Goal: Register for event/course

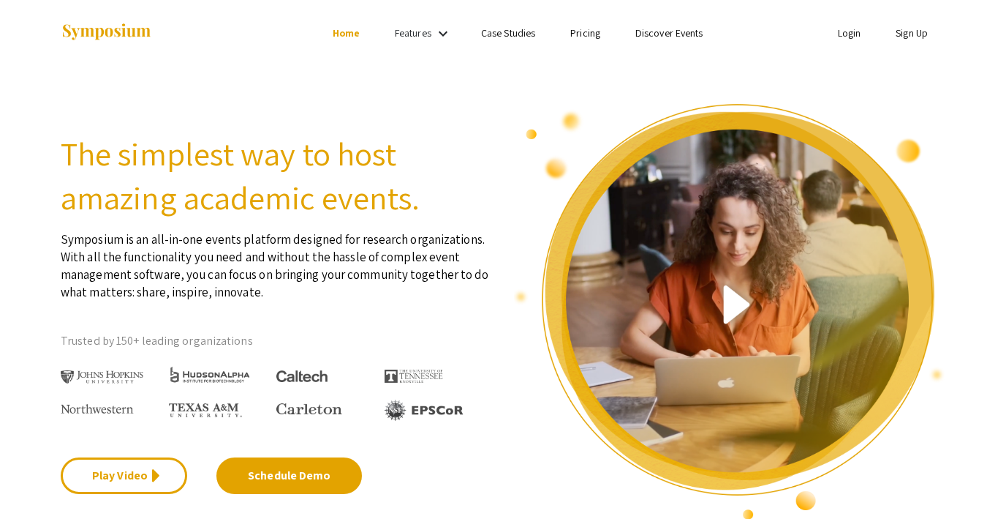
click at [654, 27] on link "Discover Events" at bounding box center [670, 32] width 68 height 13
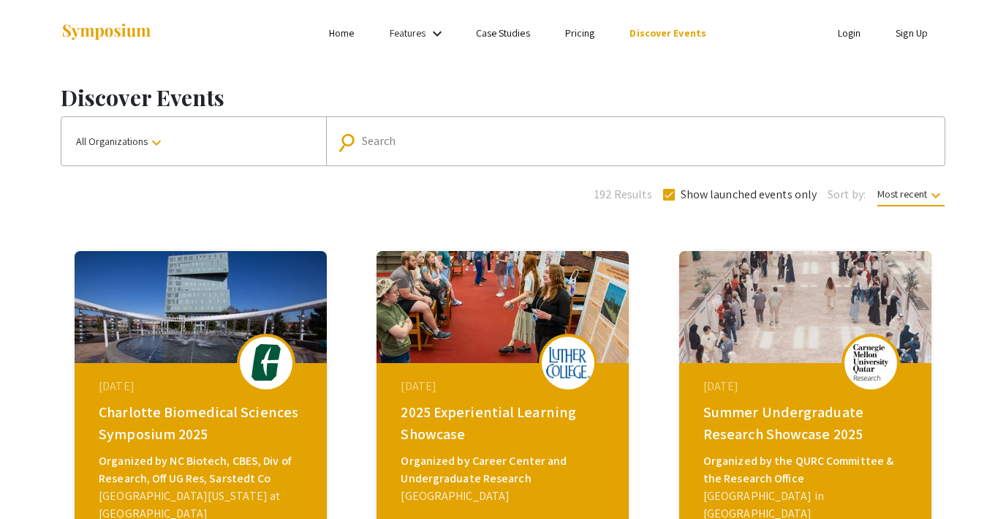
click at [101, 150] on button "All Organizations keyboard_arrow_down" at bounding box center [193, 141] width 265 height 48
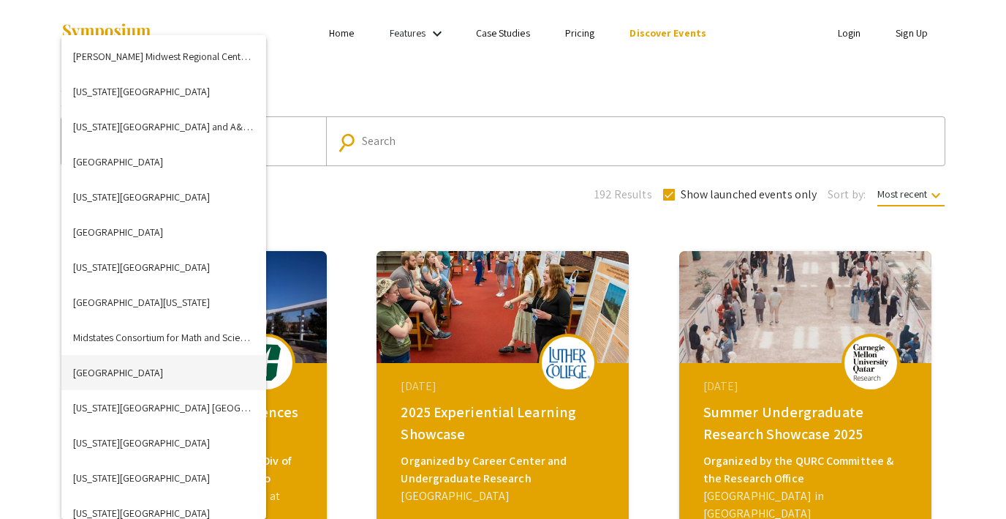
scroll to position [2497, 0]
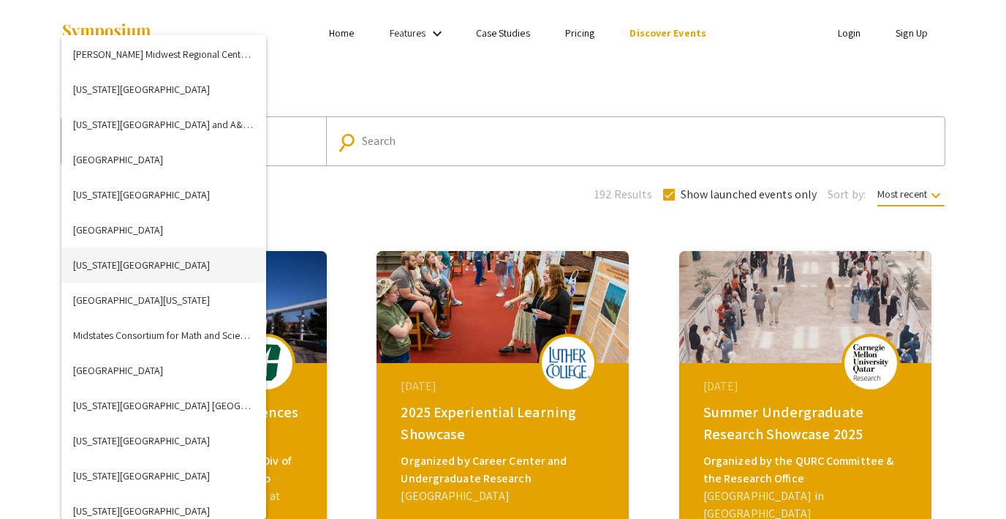
click at [148, 265] on button "[US_STATE][GEOGRAPHIC_DATA]" at bounding box center [163, 264] width 205 height 35
checkbox input "false"
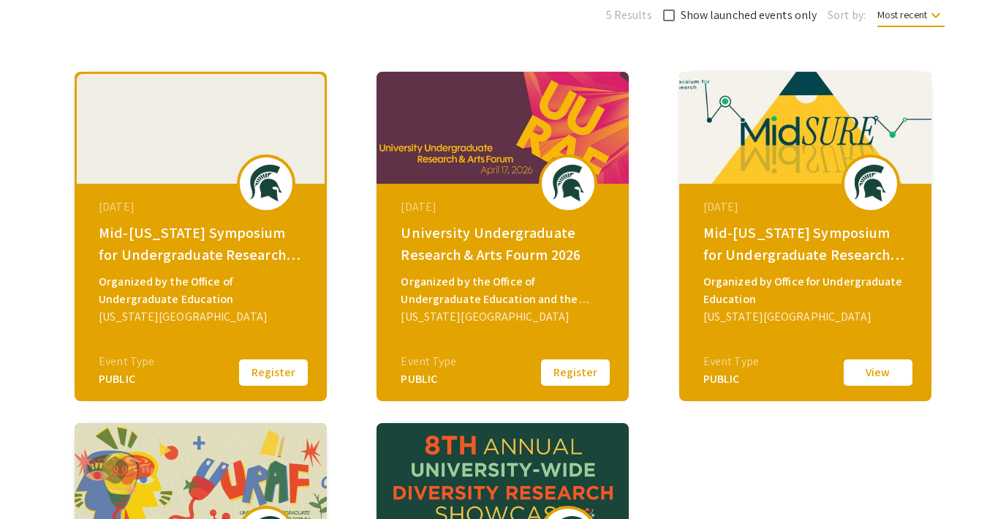
scroll to position [212, 0]
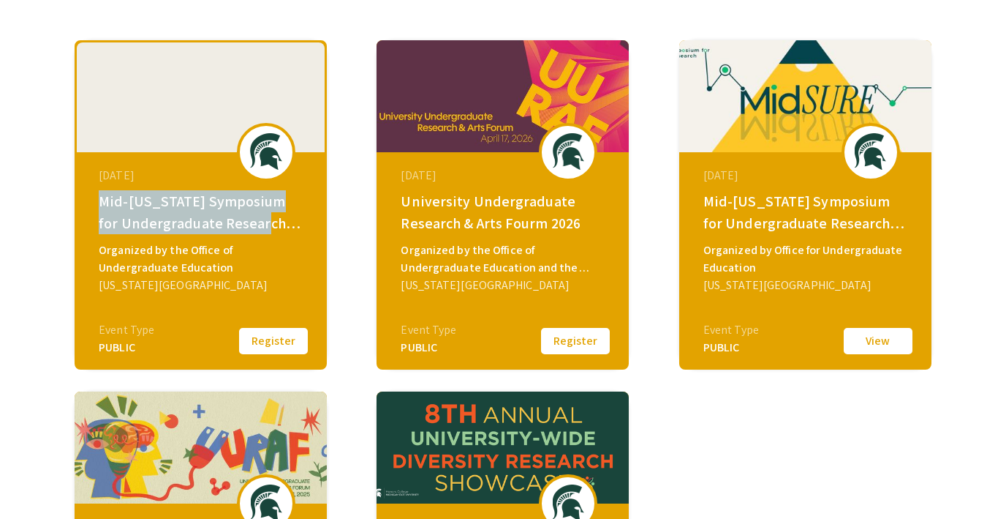
drag, startPoint x: 99, startPoint y: 200, endPoint x: 259, endPoint y: 230, distance: 163.1
click at [259, 230] on div "Mid-[US_STATE] Symposium for Undergraduate Research Experiences 2026" at bounding box center [203, 212] width 208 height 44
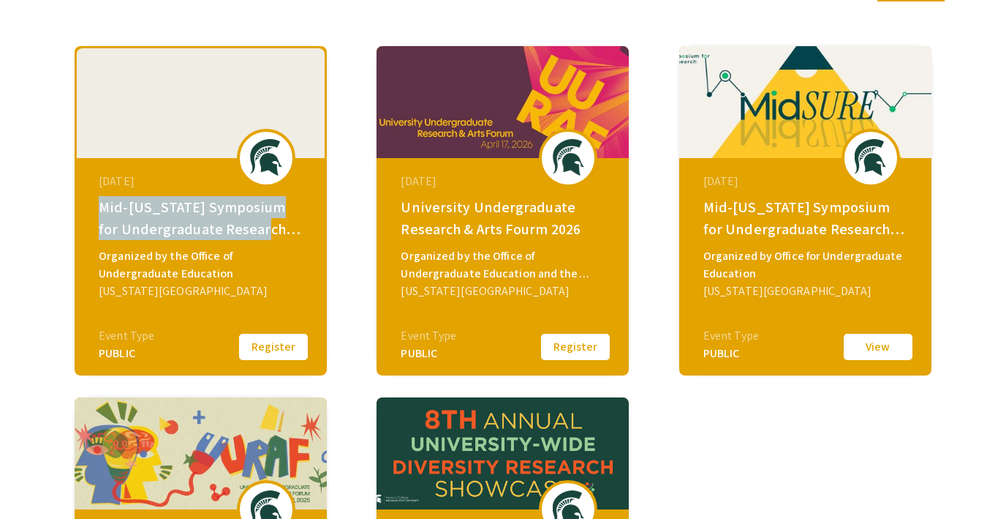
scroll to position [205, 0]
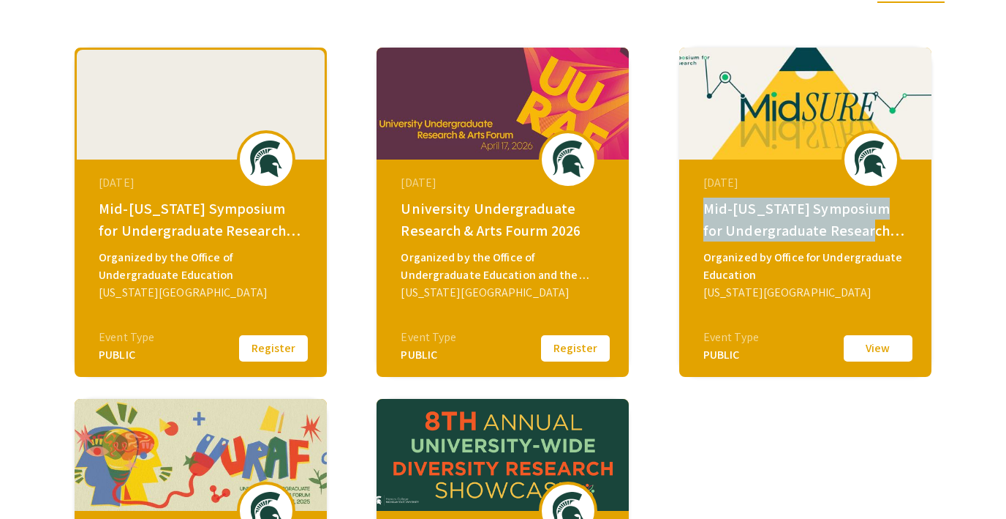
drag, startPoint x: 704, startPoint y: 206, endPoint x: 856, endPoint y: 234, distance: 154.8
click at [856, 234] on div "Mid-[US_STATE] Symposium for Undergraduate Research Experiences 2025" at bounding box center [808, 219] width 208 height 44
copy div "Mid-[US_STATE] Symposium for Undergraduate Research"
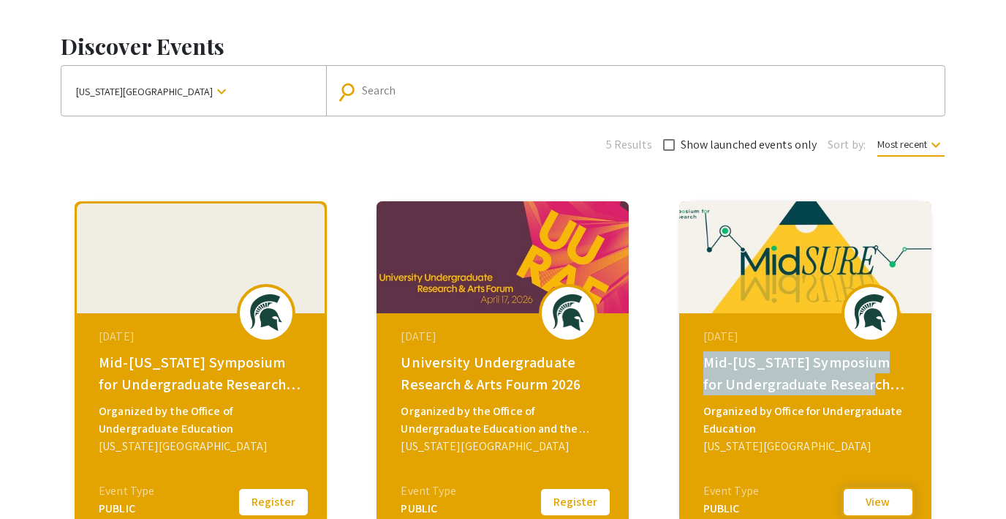
scroll to position [0, 0]
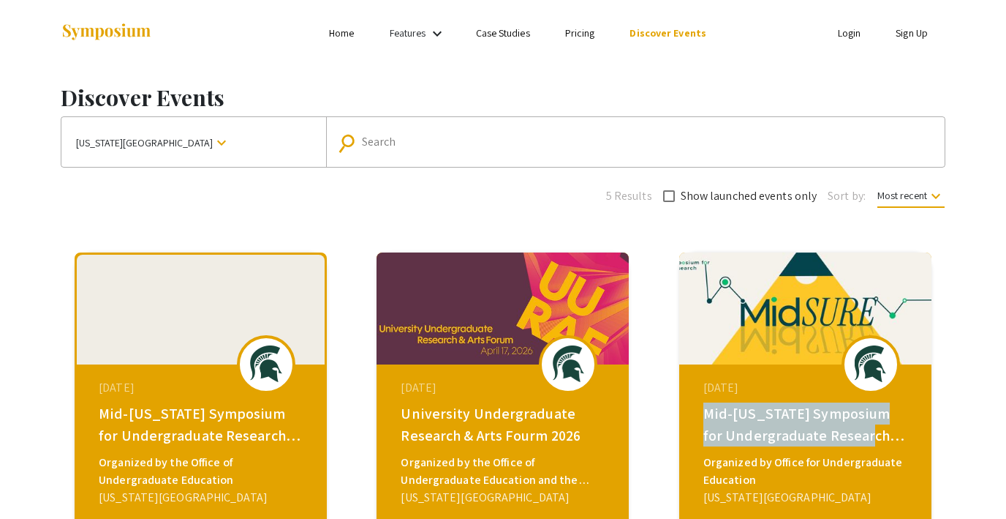
click at [842, 30] on link "Login" at bounding box center [849, 32] width 23 height 13
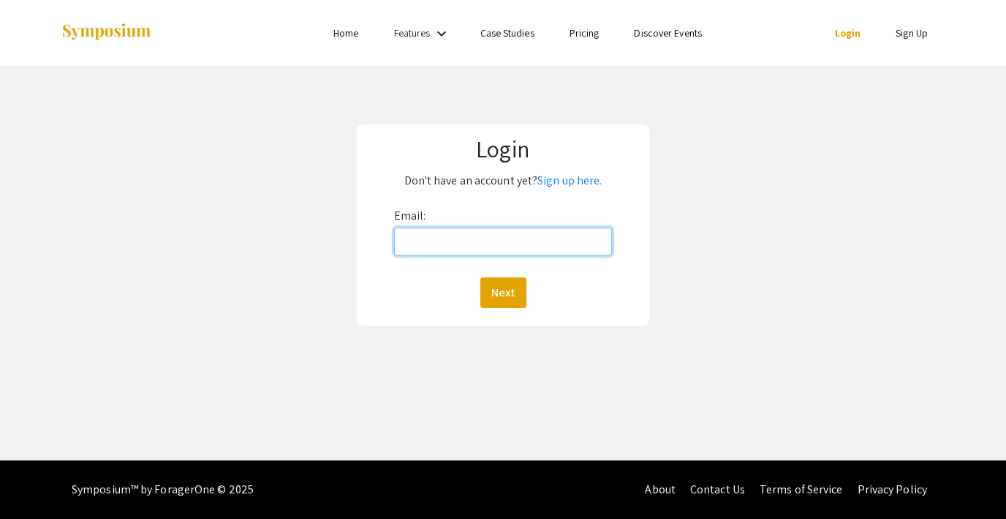
click at [493, 243] on input "Email:" at bounding box center [503, 241] width 218 height 28
type input "[EMAIL_ADDRESS][DOMAIN_NAME]"
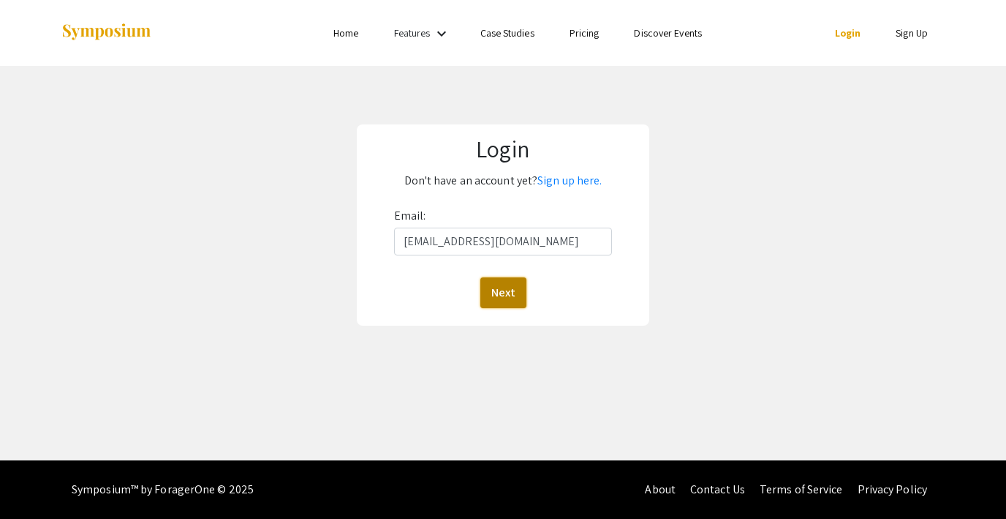
click at [492, 290] on button "Next" at bounding box center [504, 292] width 46 height 31
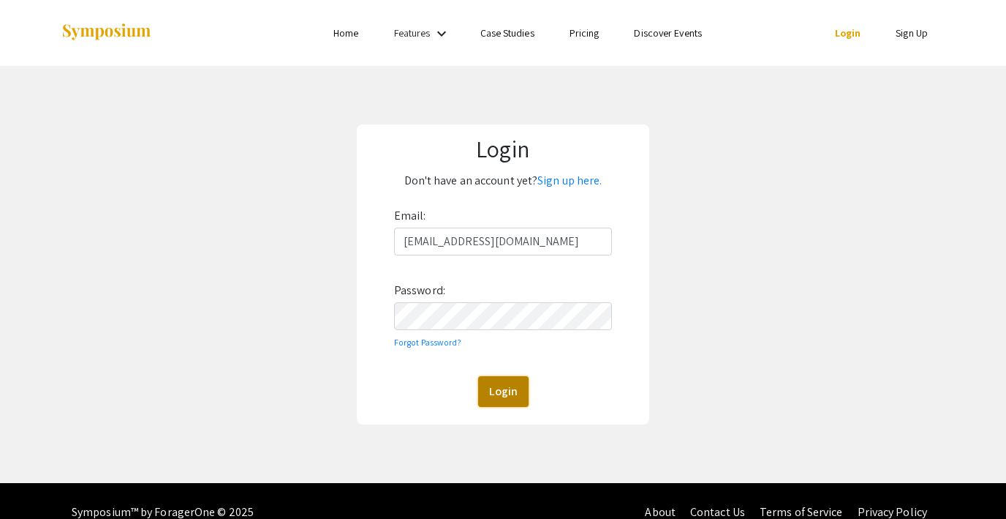
click at [510, 393] on button "Login" at bounding box center [503, 391] width 50 height 31
